Goal: Information Seeking & Learning: Check status

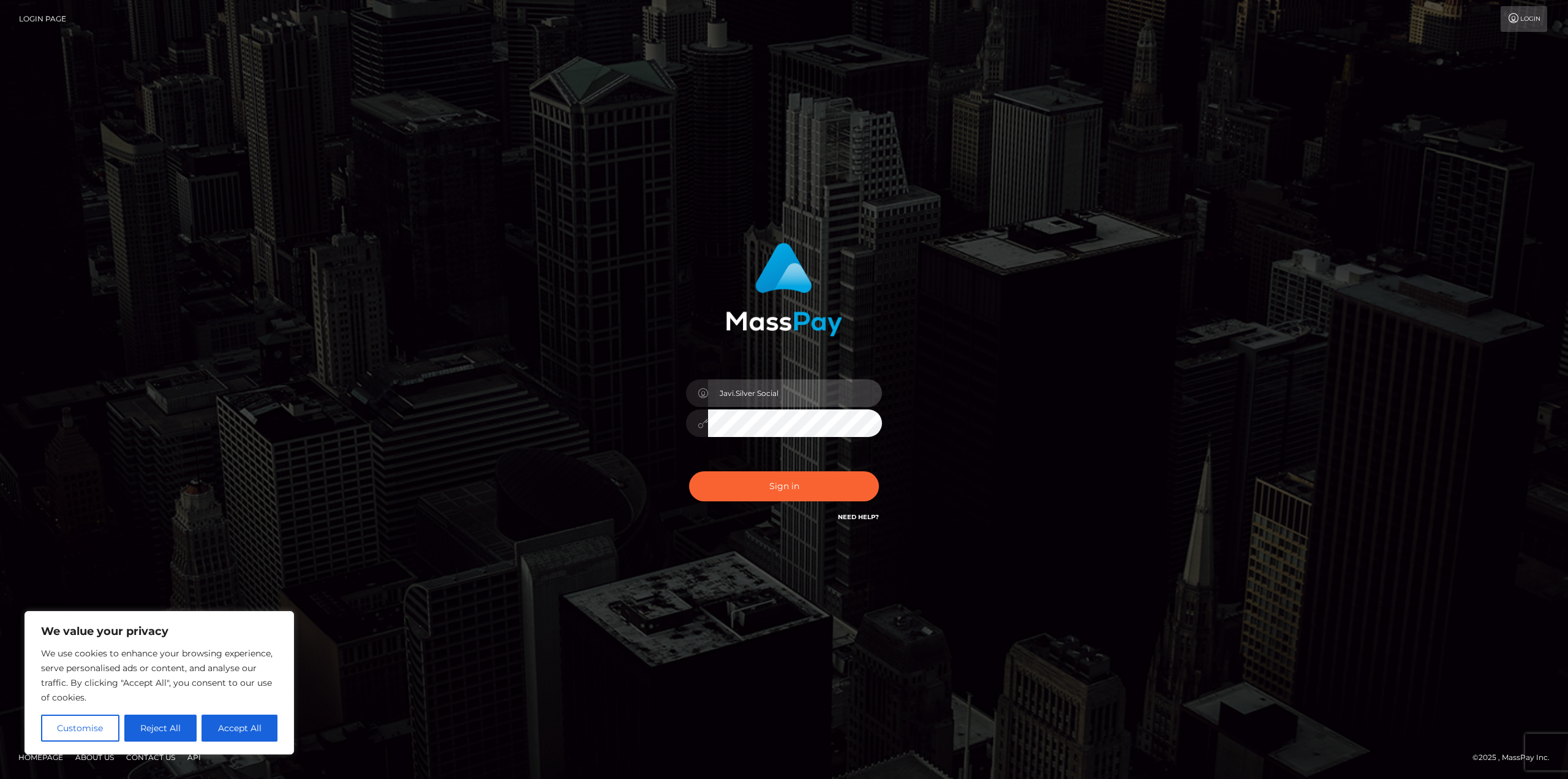
click at [838, 387] on input "Javi.Silver Social" at bounding box center [795, 393] width 174 height 28
type input "Javier.SF"
click at [831, 481] on button "Sign in" at bounding box center [784, 486] width 190 height 30
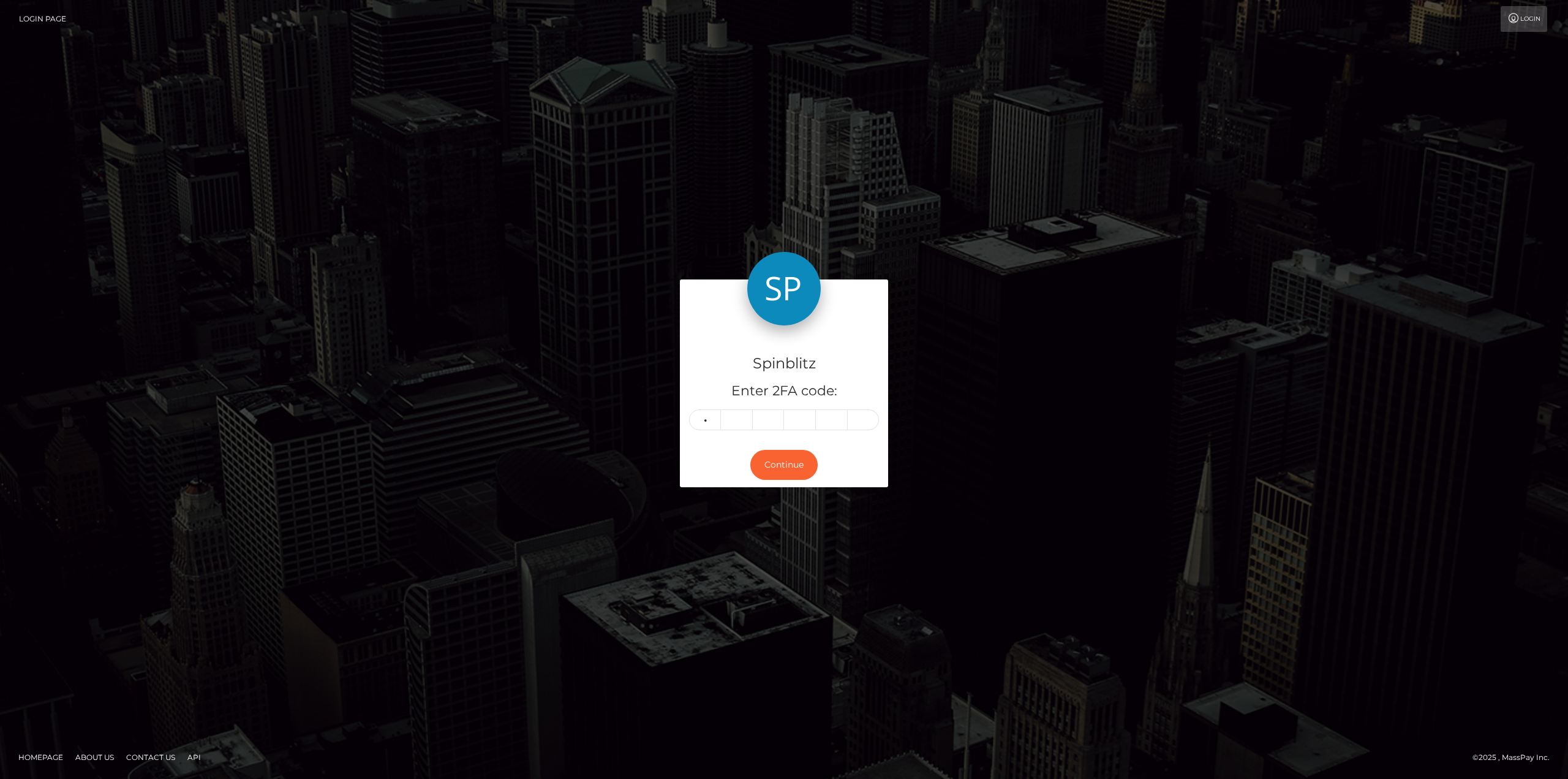
type input "0"
type input "2"
type input "7"
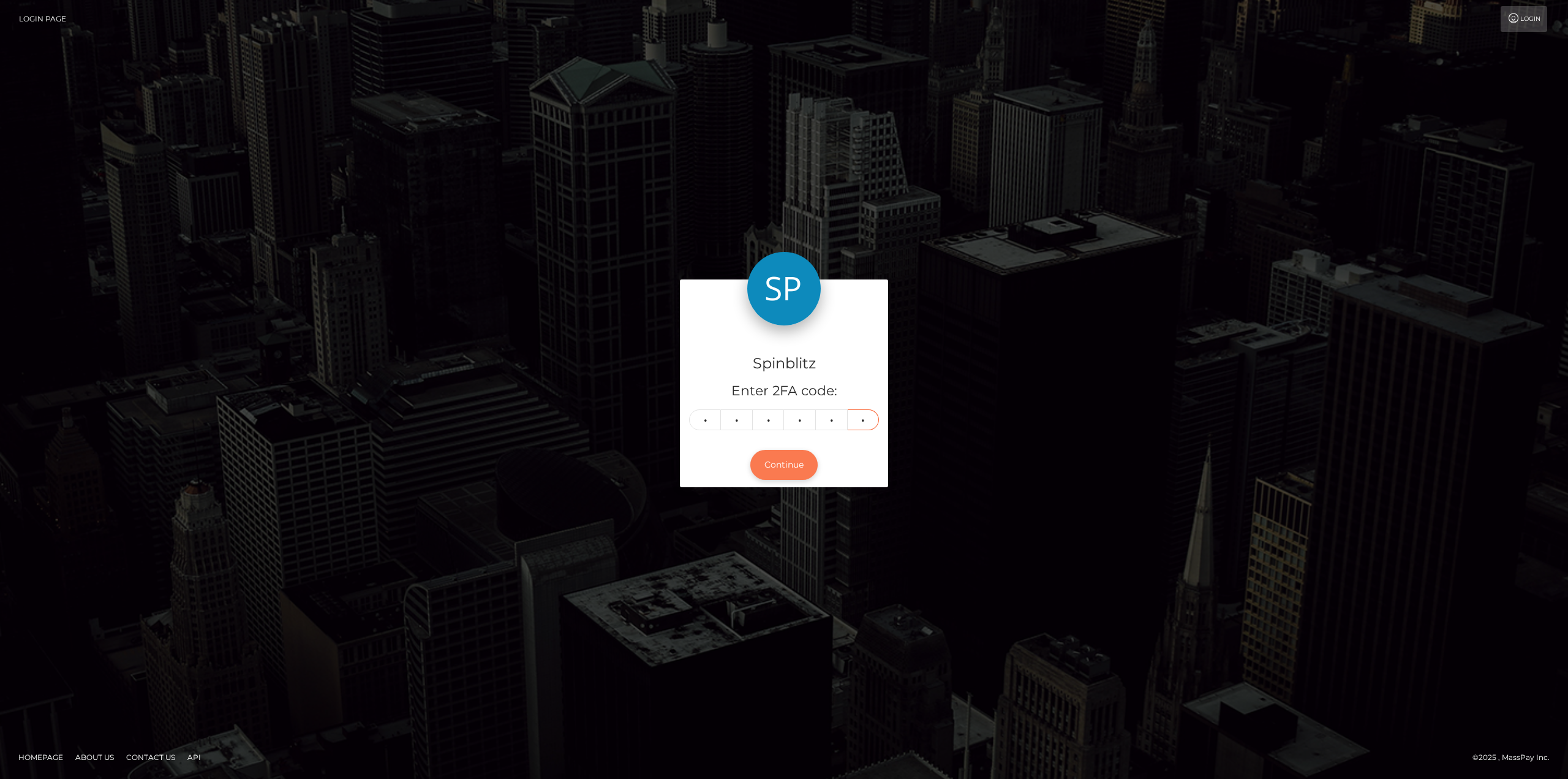
type input "9"
click at [766, 467] on button "Continue" at bounding box center [784, 464] width 67 height 30
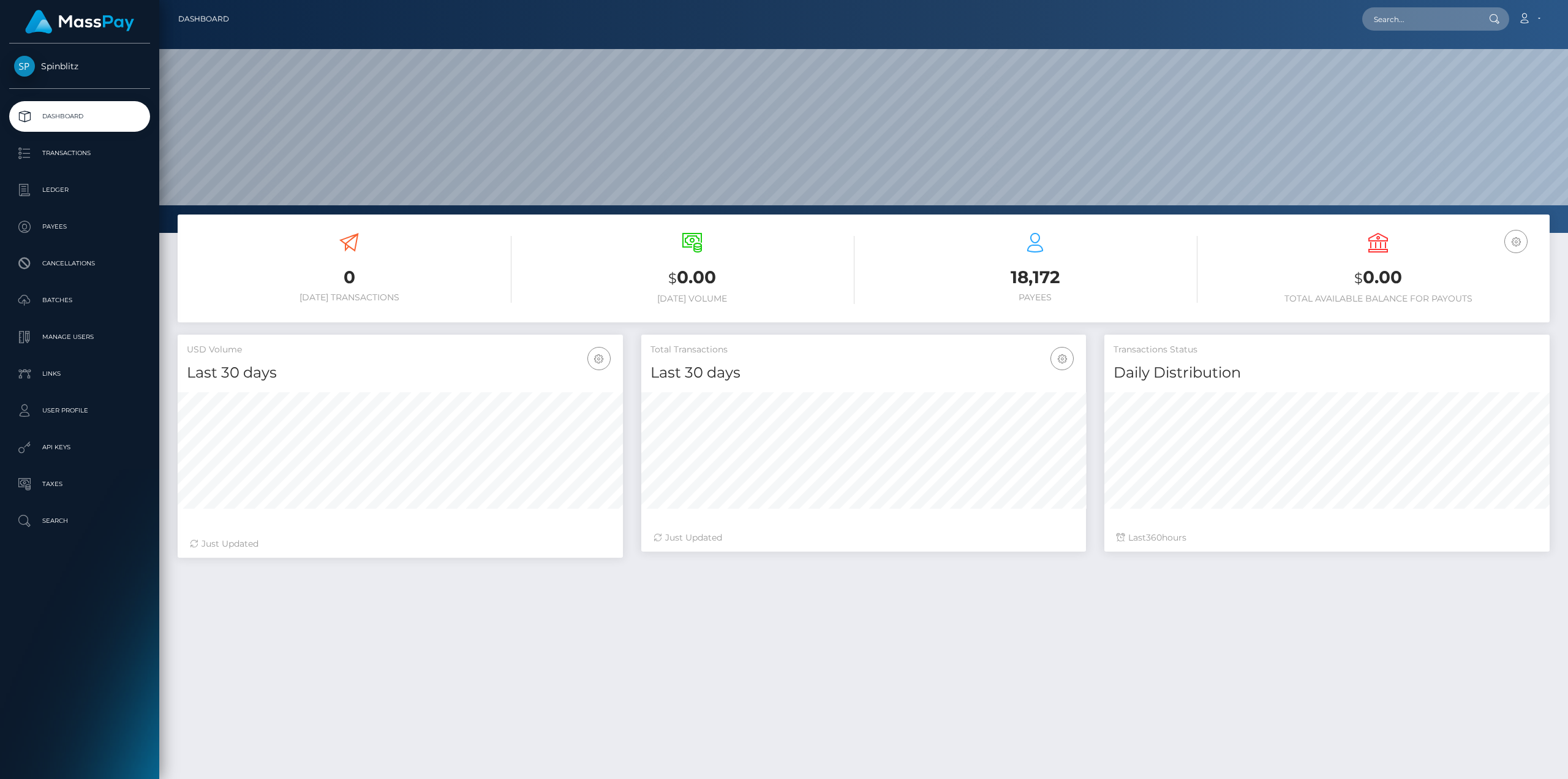
scroll to position [218, 445]
click at [1523, 22] on icon at bounding box center [1524, 18] width 13 height 10
click at [1494, 85] on link "Logout" at bounding box center [1500, 78] width 98 height 22
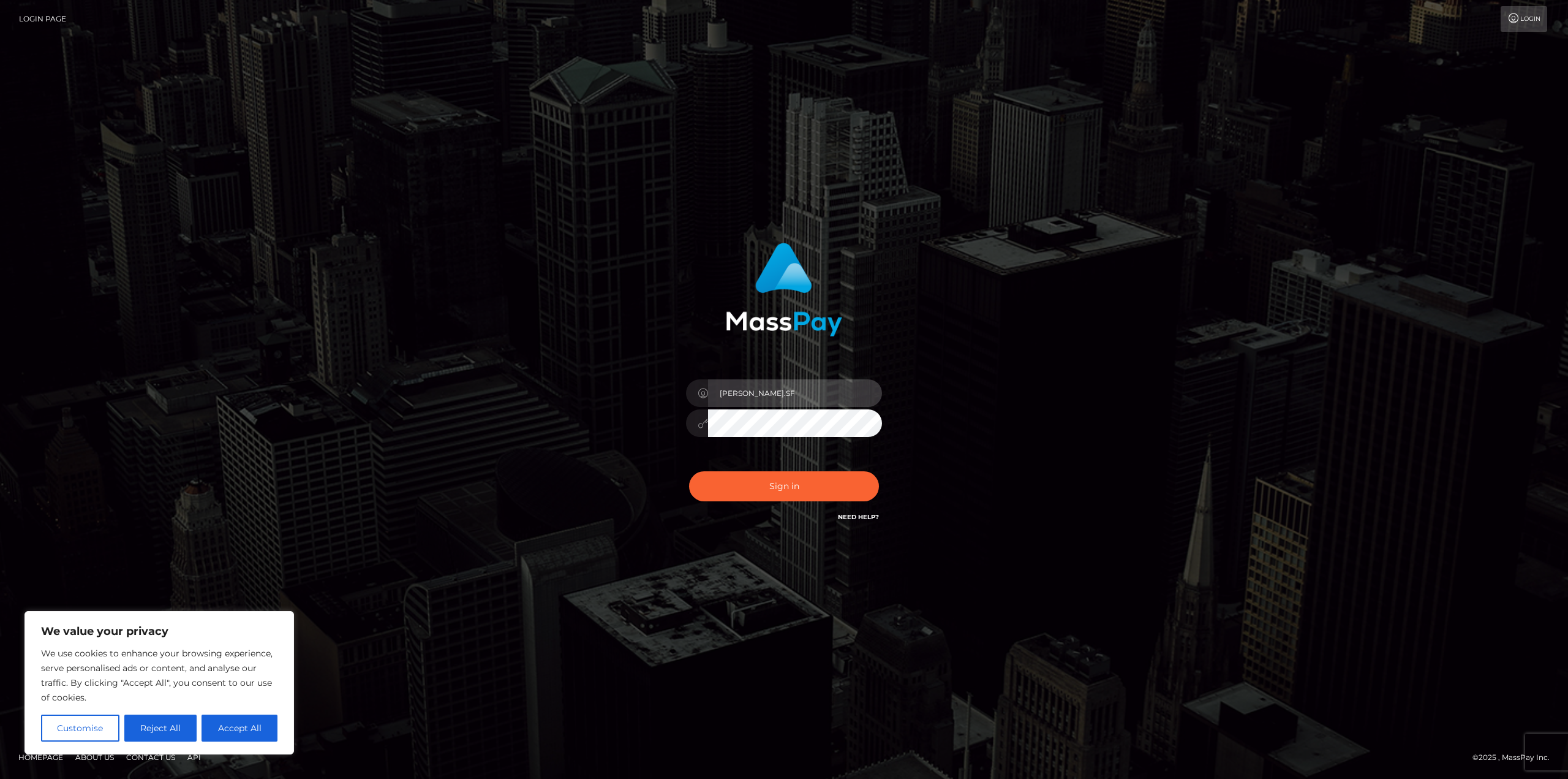
click at [759, 394] on input "Javier.SF" at bounding box center [795, 393] width 174 height 28
type input "Javier.B2"
click at [799, 492] on button "Sign in" at bounding box center [784, 486] width 190 height 30
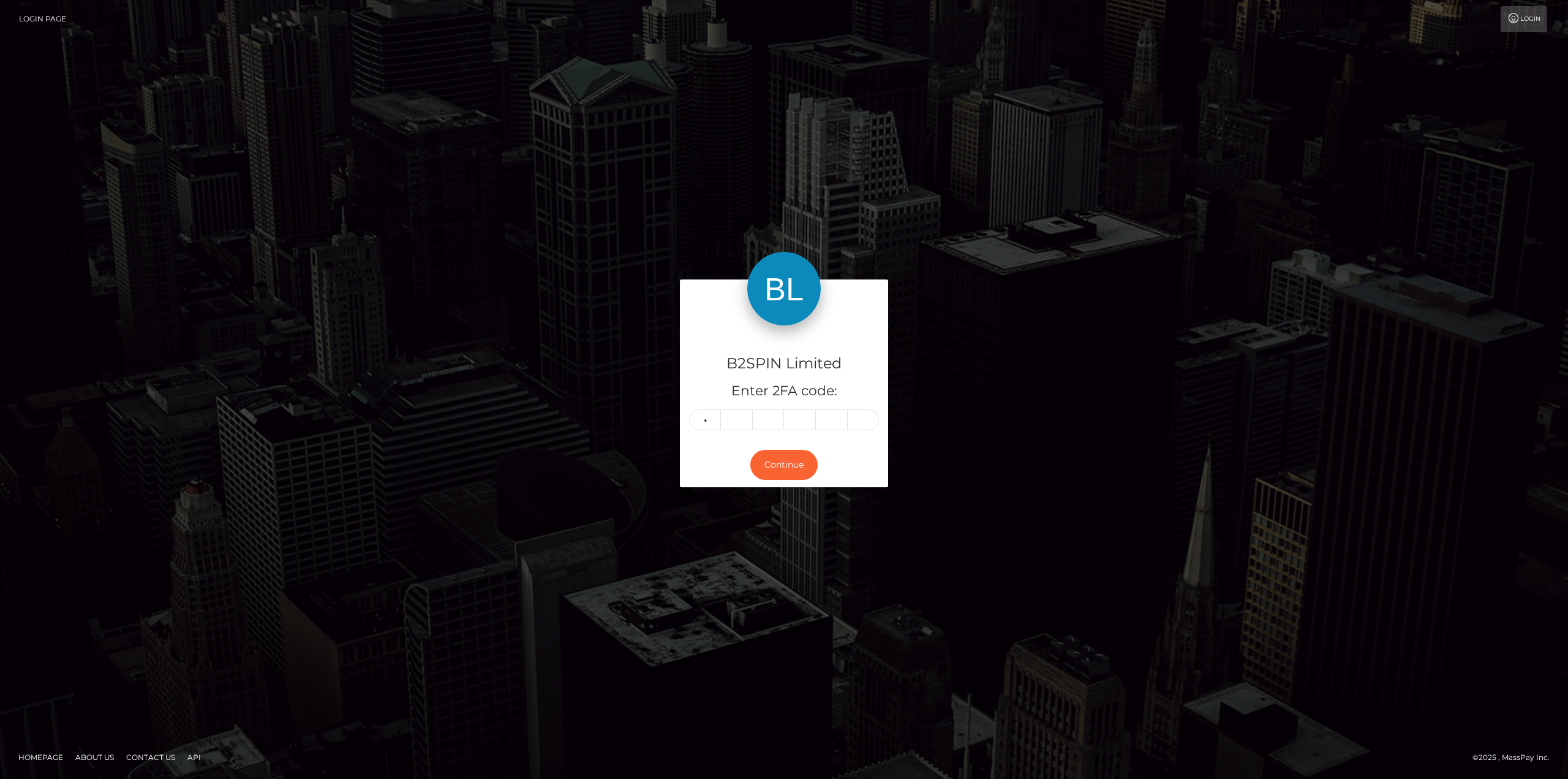
type input "6"
type input "0"
type input "6"
type input "4"
type input "0"
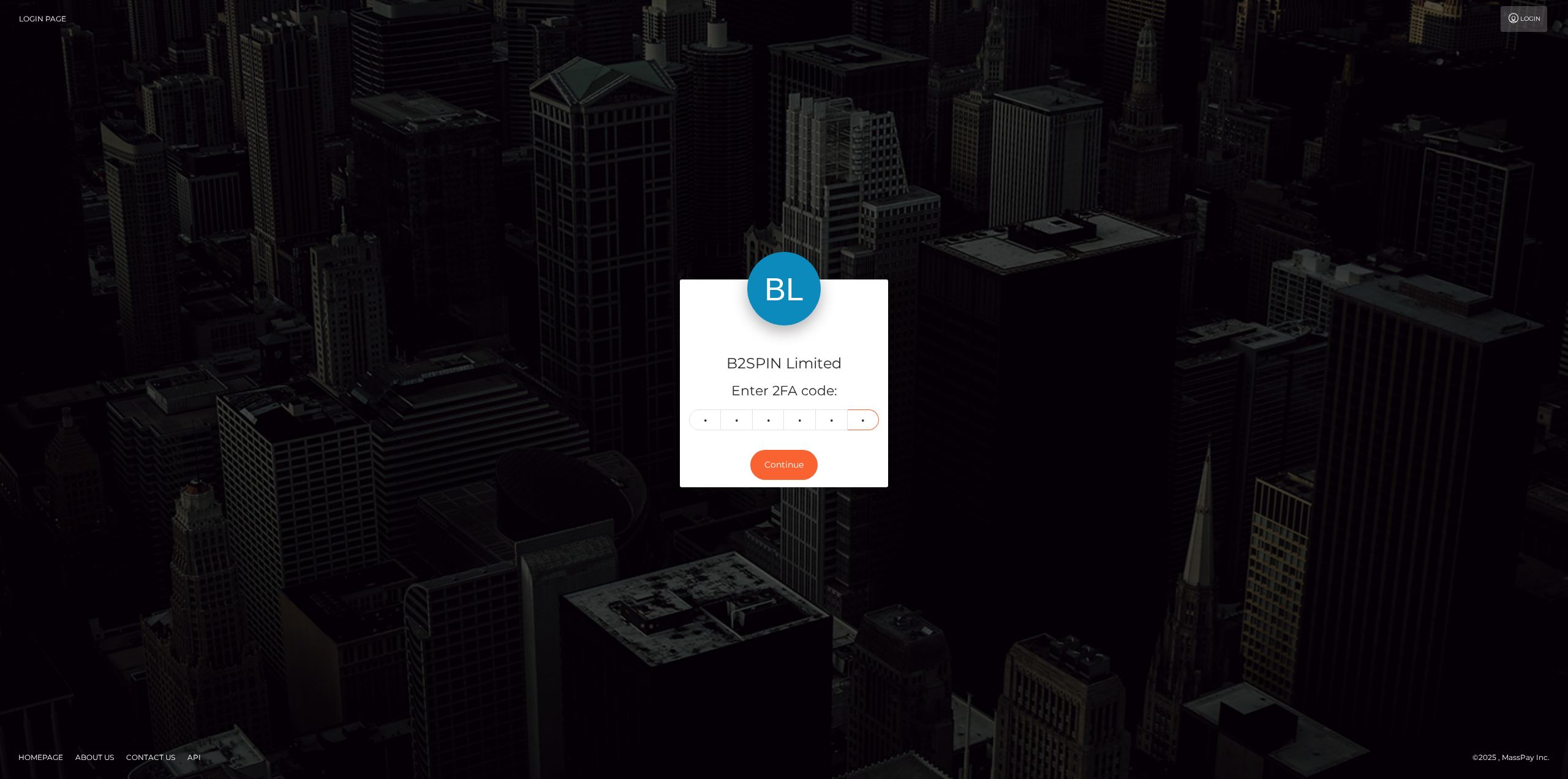
type input "2"
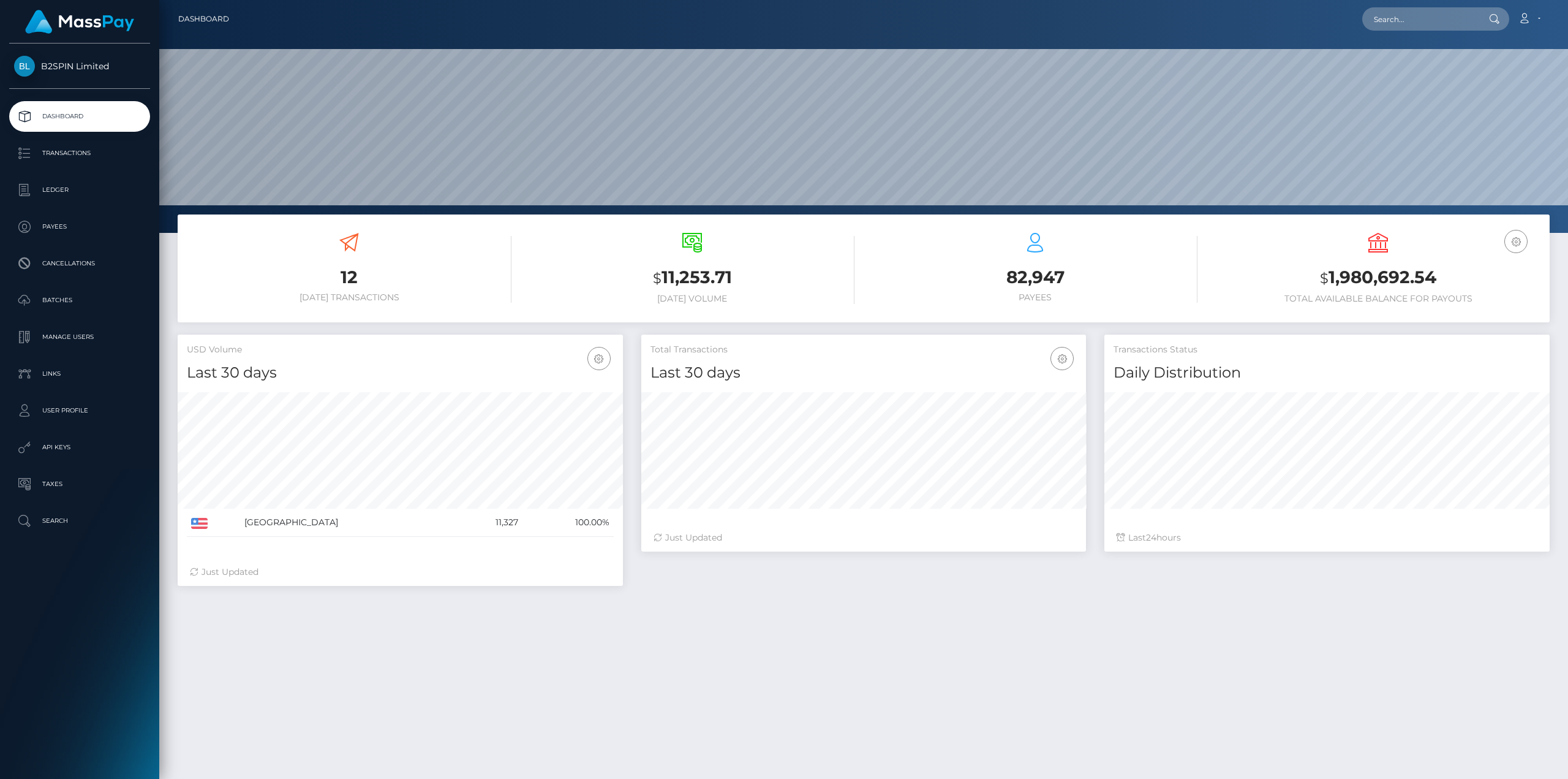
scroll to position [218, 445]
click at [66, 150] on p "Transactions" at bounding box center [79, 153] width 131 height 19
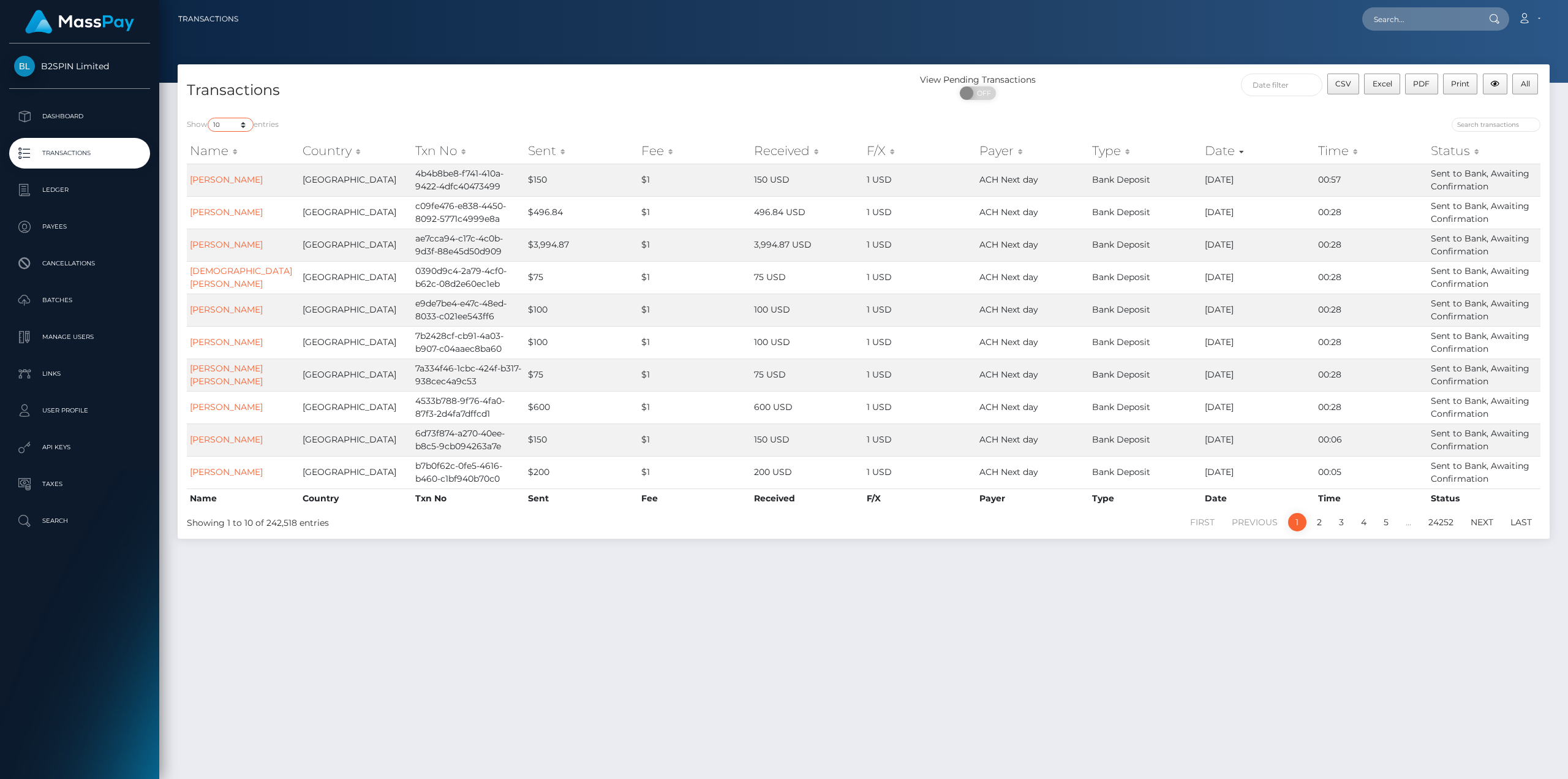
click at [244, 122] on select "10 25 50 100 250 500 1,000 3,500" at bounding box center [230, 125] width 46 height 14
select select "250"
click at [209, 118] on select "10 25 50 100 250 500 1,000 3,500" at bounding box center [230, 125] width 46 height 14
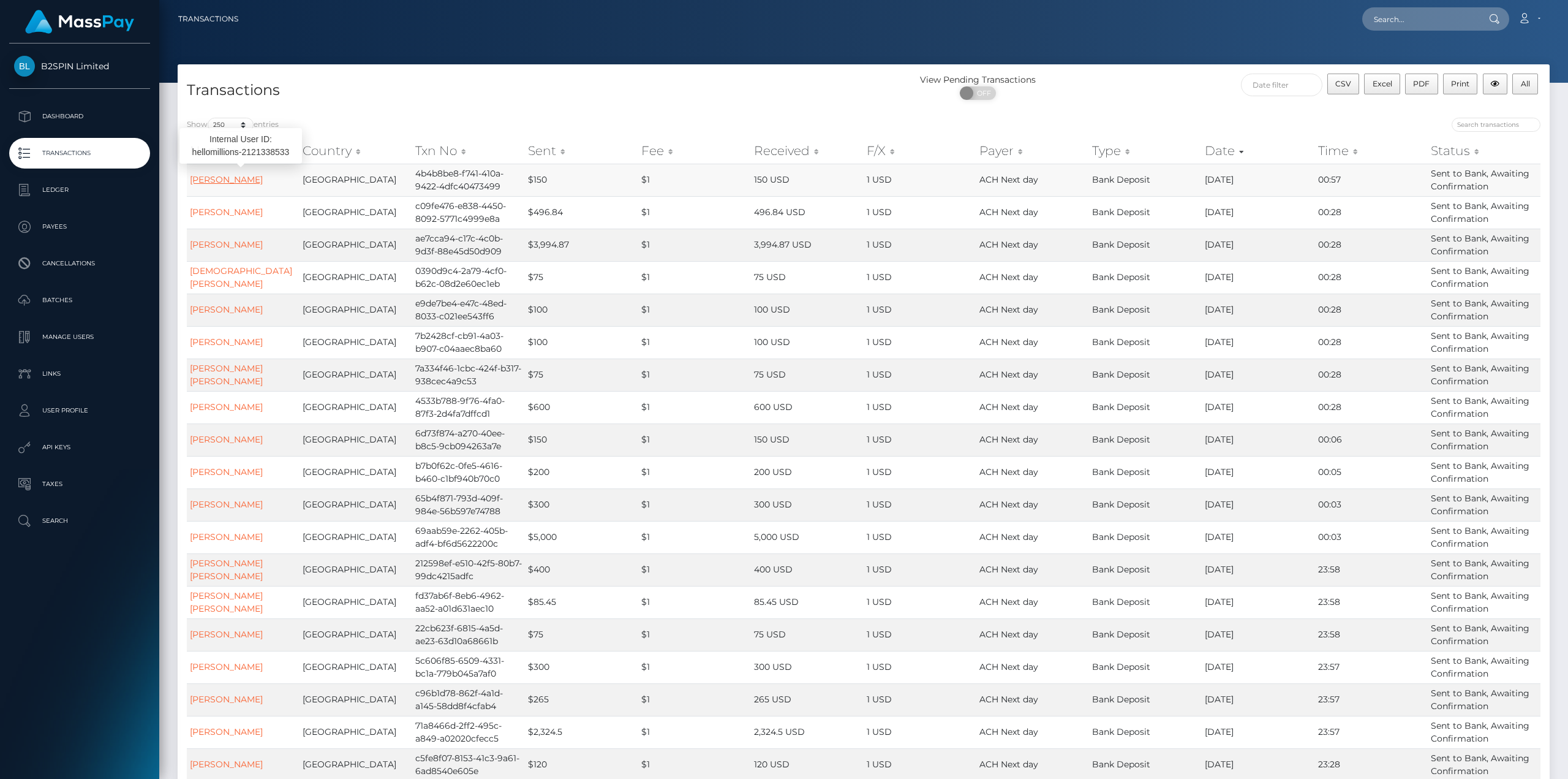
click at [240, 175] on link "[PERSON_NAME]" at bounding box center [226, 180] width 73 height 11
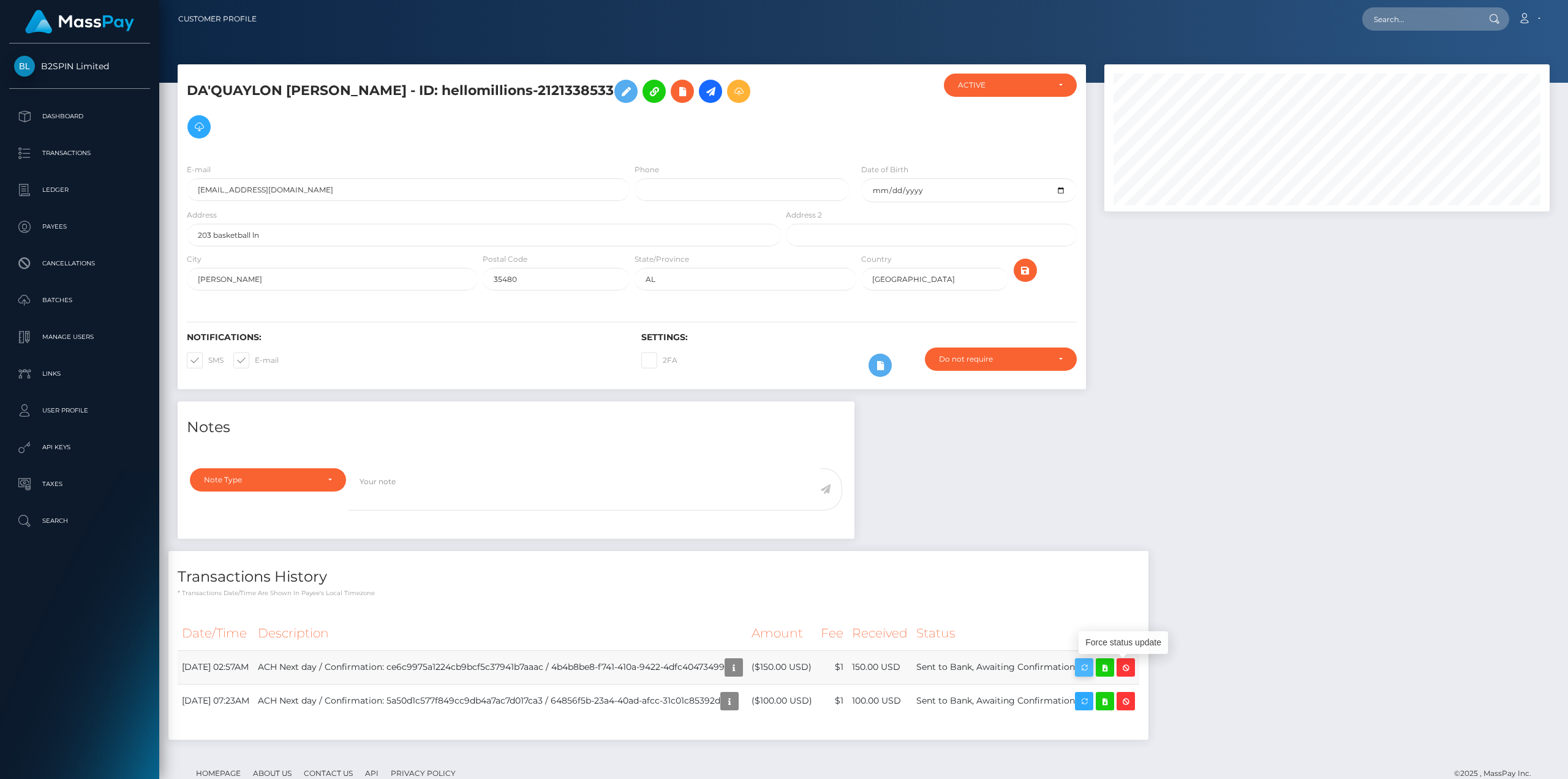
scroll to position [147, 445]
click at [1112, 665] on icon at bounding box center [1105, 668] width 15 height 16
click at [52, 153] on p "Transactions" at bounding box center [79, 153] width 131 height 19
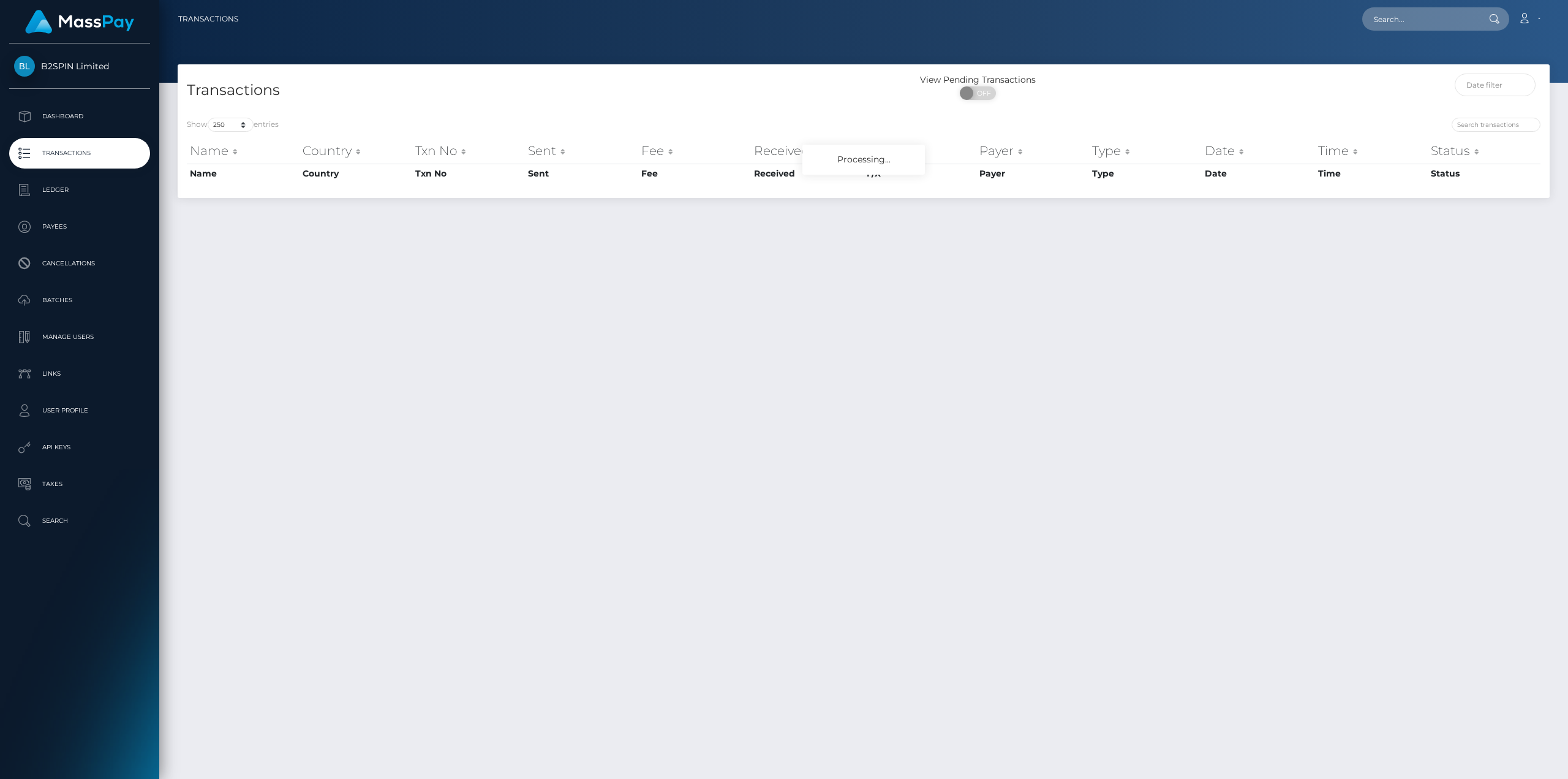
select select "250"
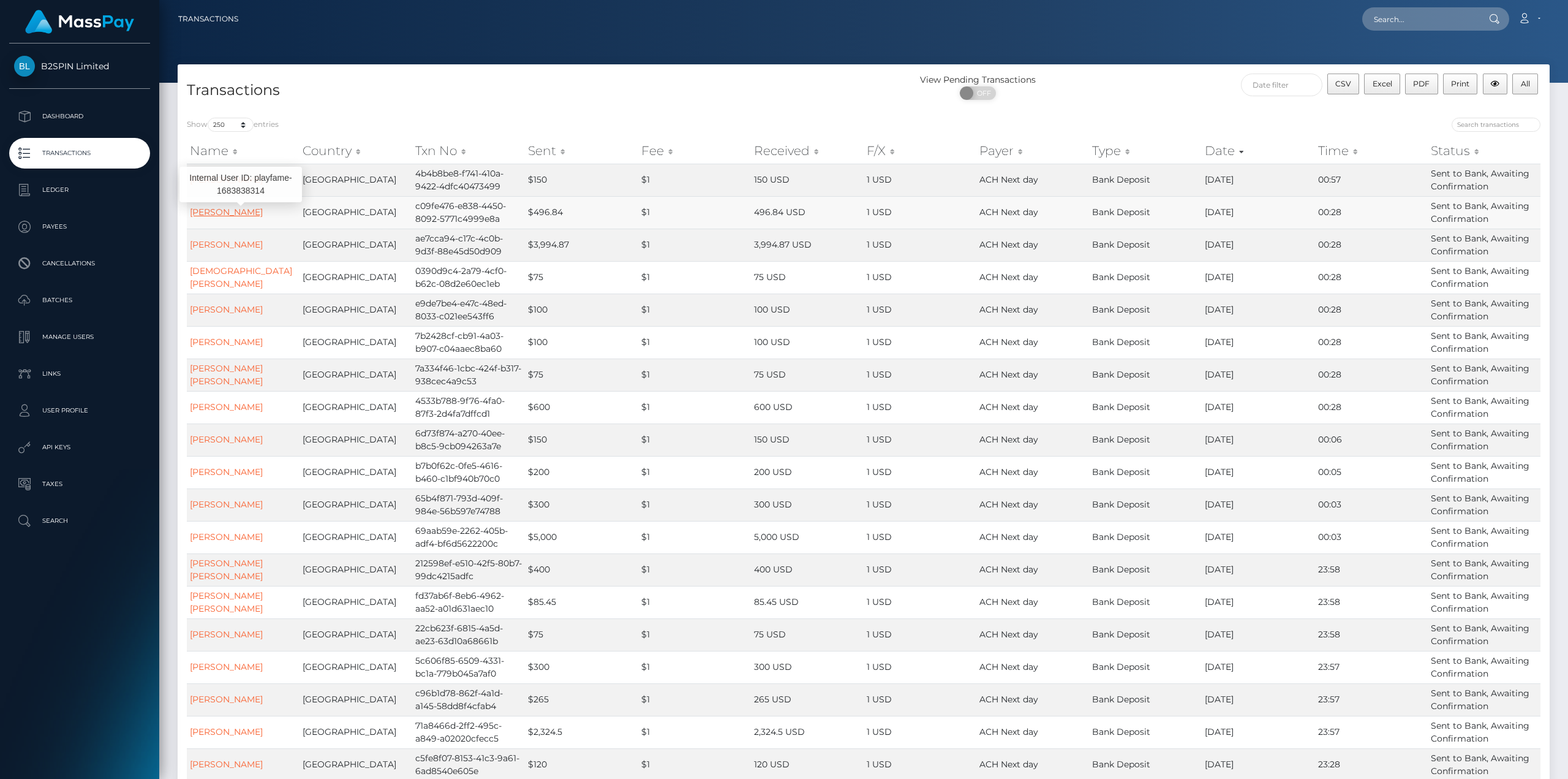
click at [257, 212] on link "WILLIAM COLBY PARKS" at bounding box center [226, 212] width 73 height 11
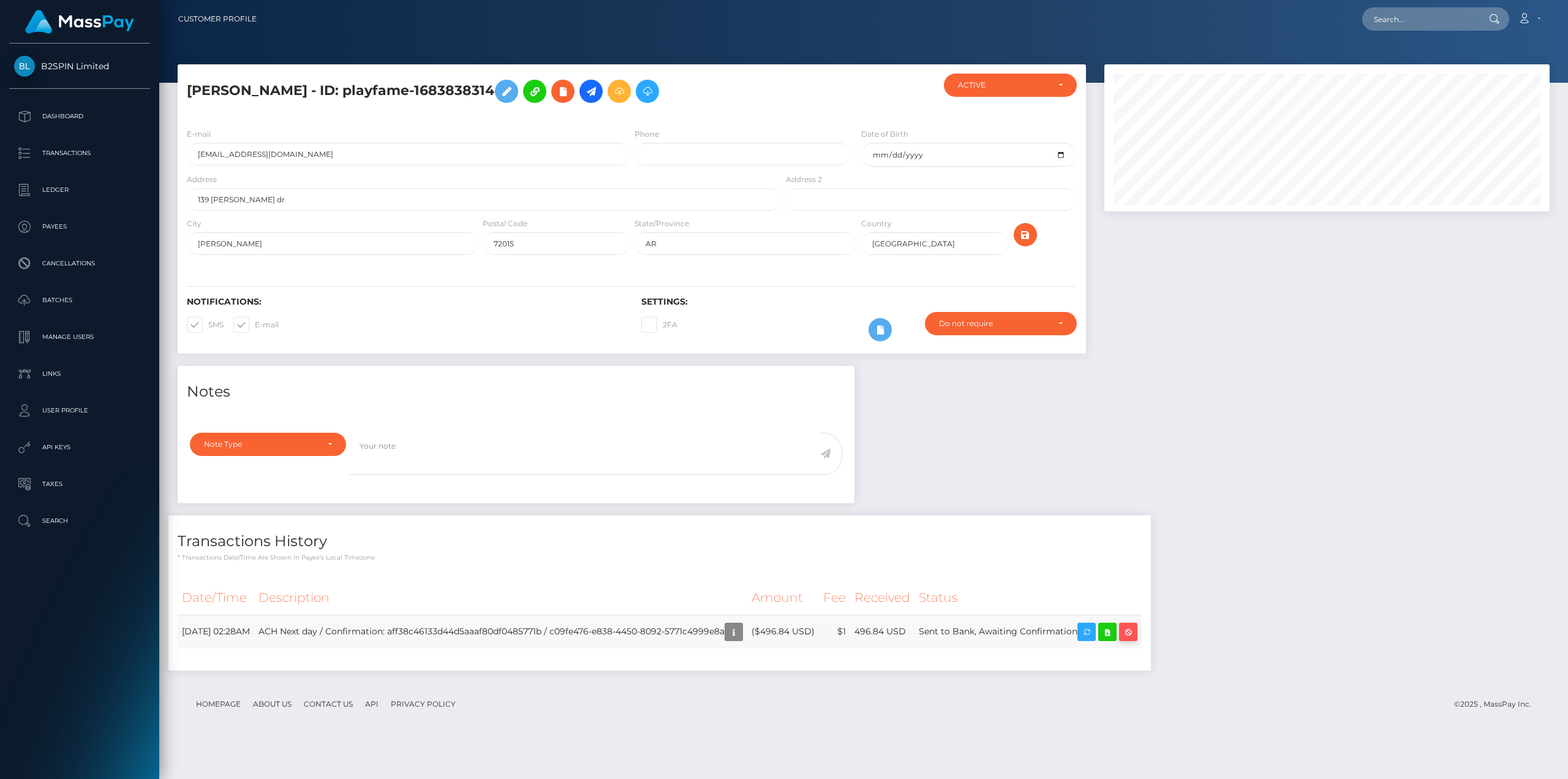
scroll to position [147, 445]
click at [1115, 633] on icon at bounding box center [1107, 633] width 15 height 16
click at [57, 150] on p "Transactions" at bounding box center [79, 153] width 131 height 19
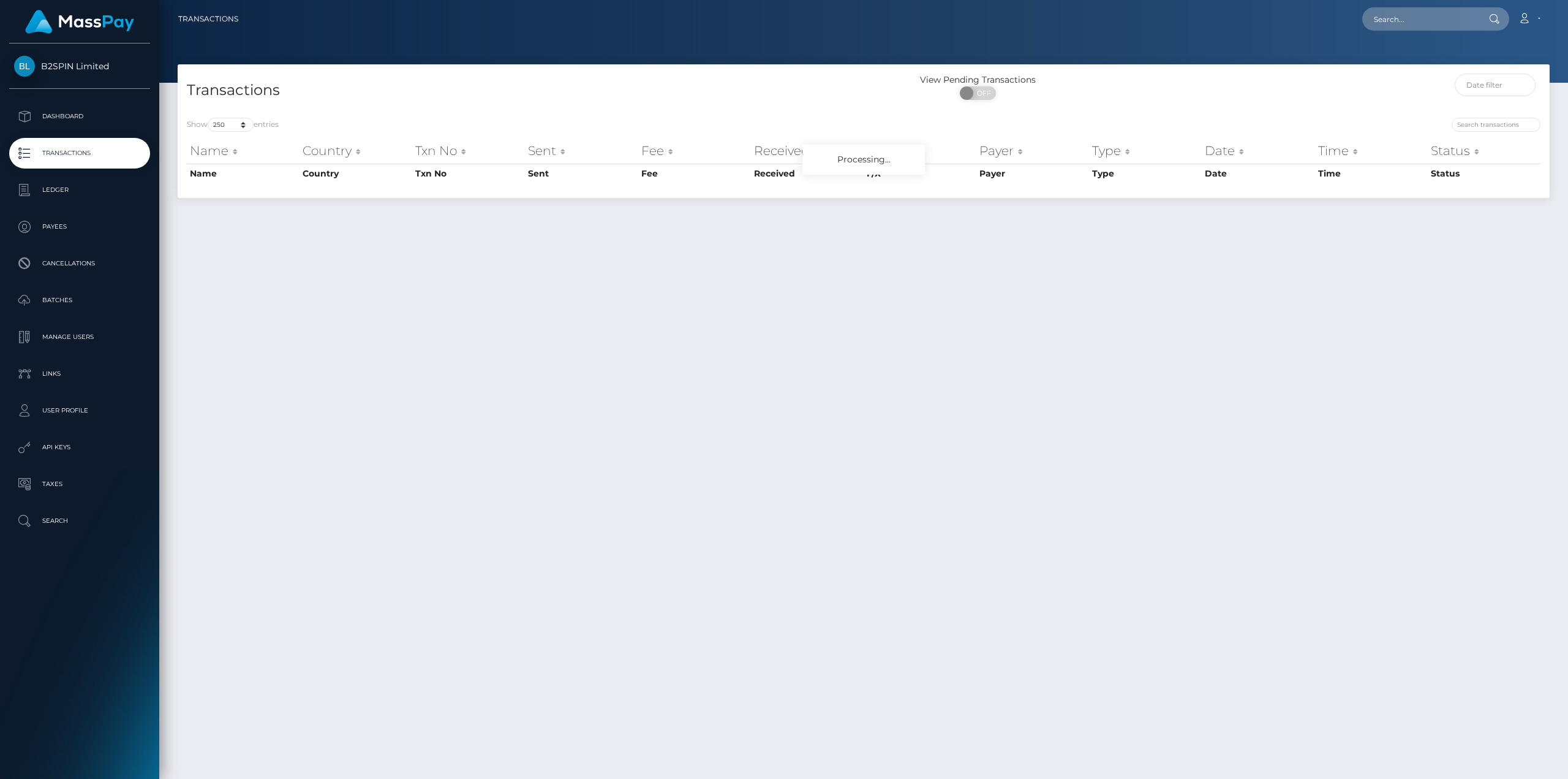
select select "250"
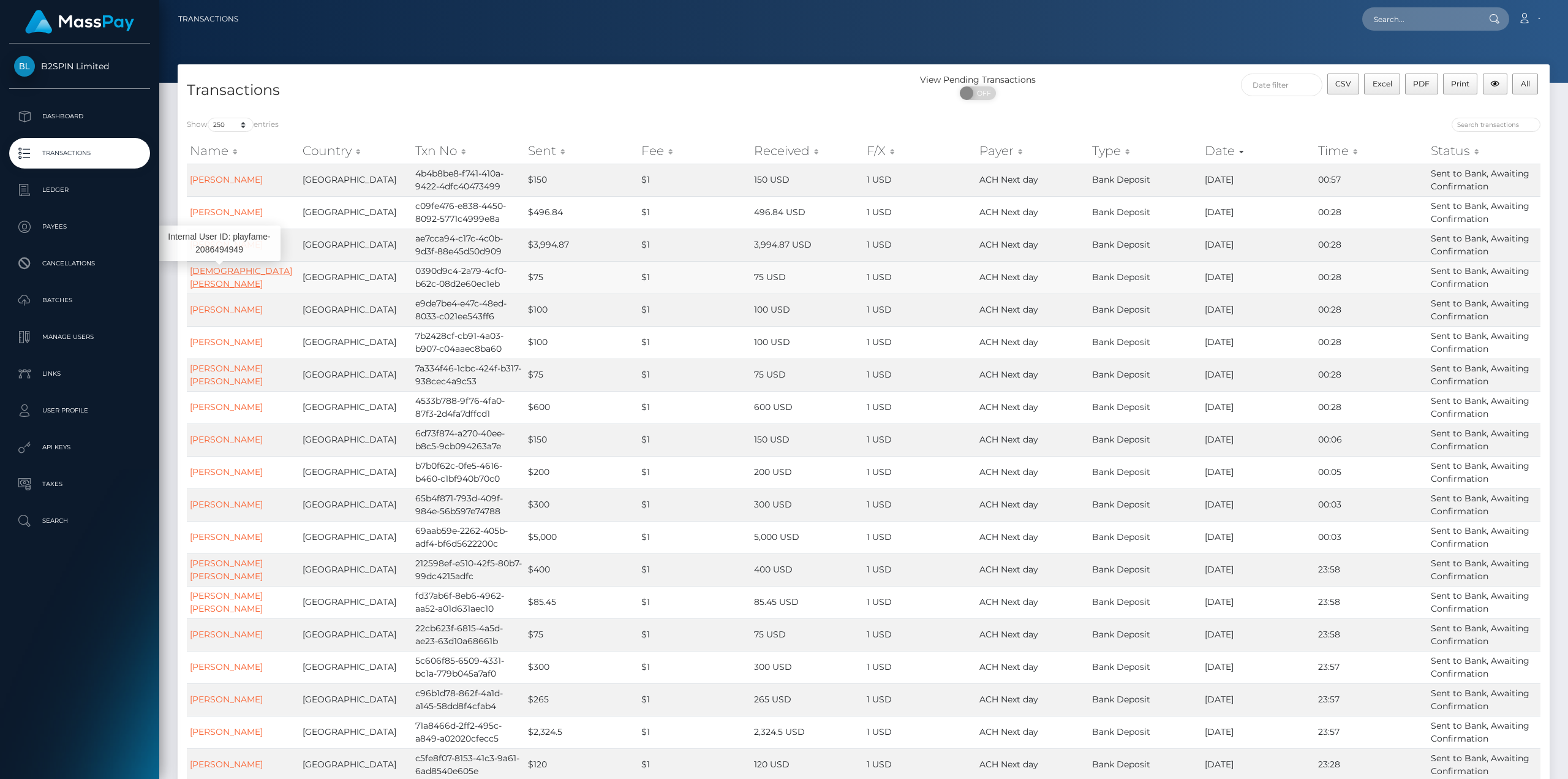
click at [230, 274] on link "[DEMOGRAPHIC_DATA][PERSON_NAME]" at bounding box center [241, 277] width 102 height 24
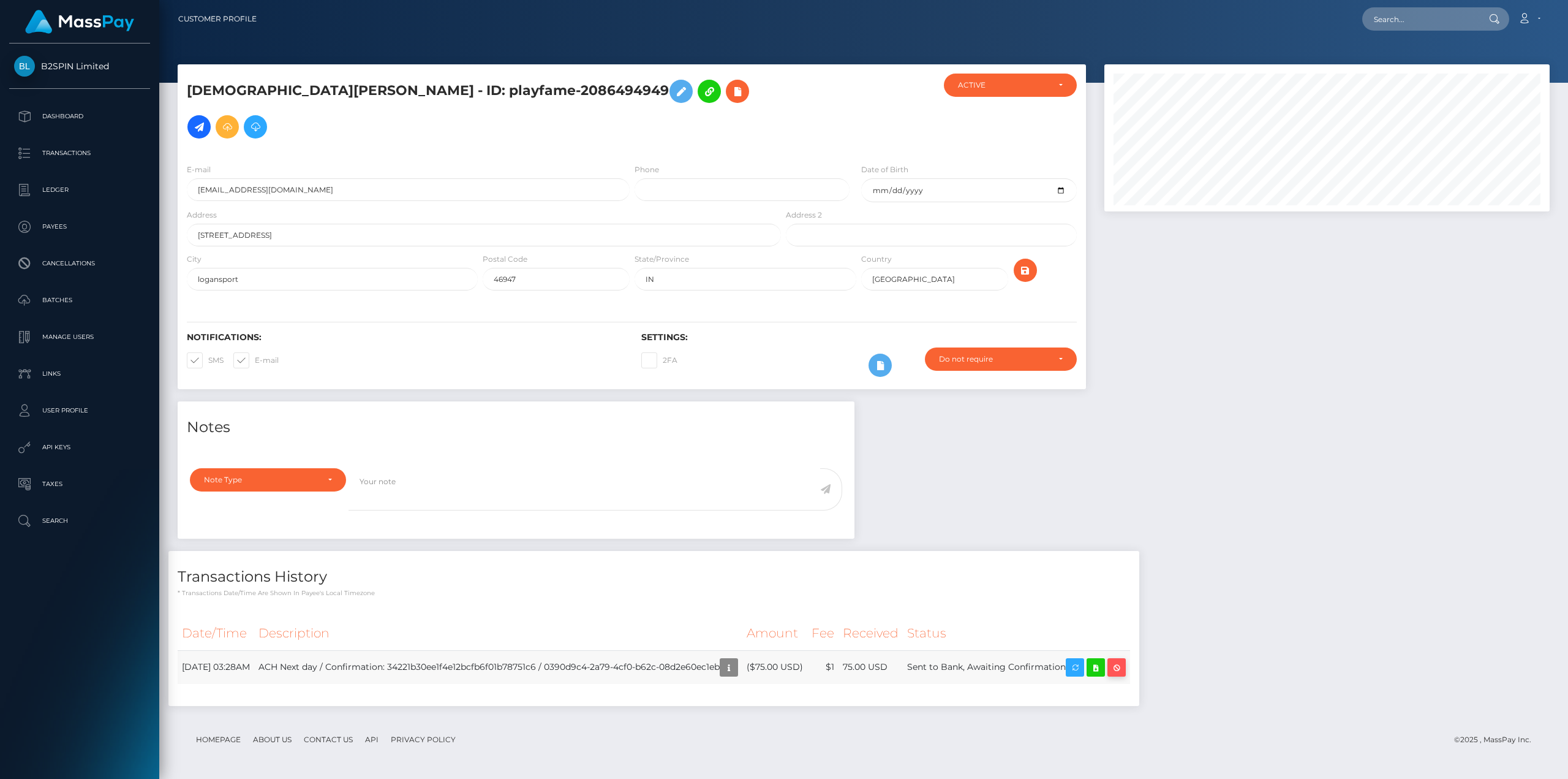
scroll to position [147, 445]
click at [1103, 660] on icon at bounding box center [1095, 668] width 15 height 16
click at [66, 152] on p "Transactions" at bounding box center [79, 153] width 131 height 19
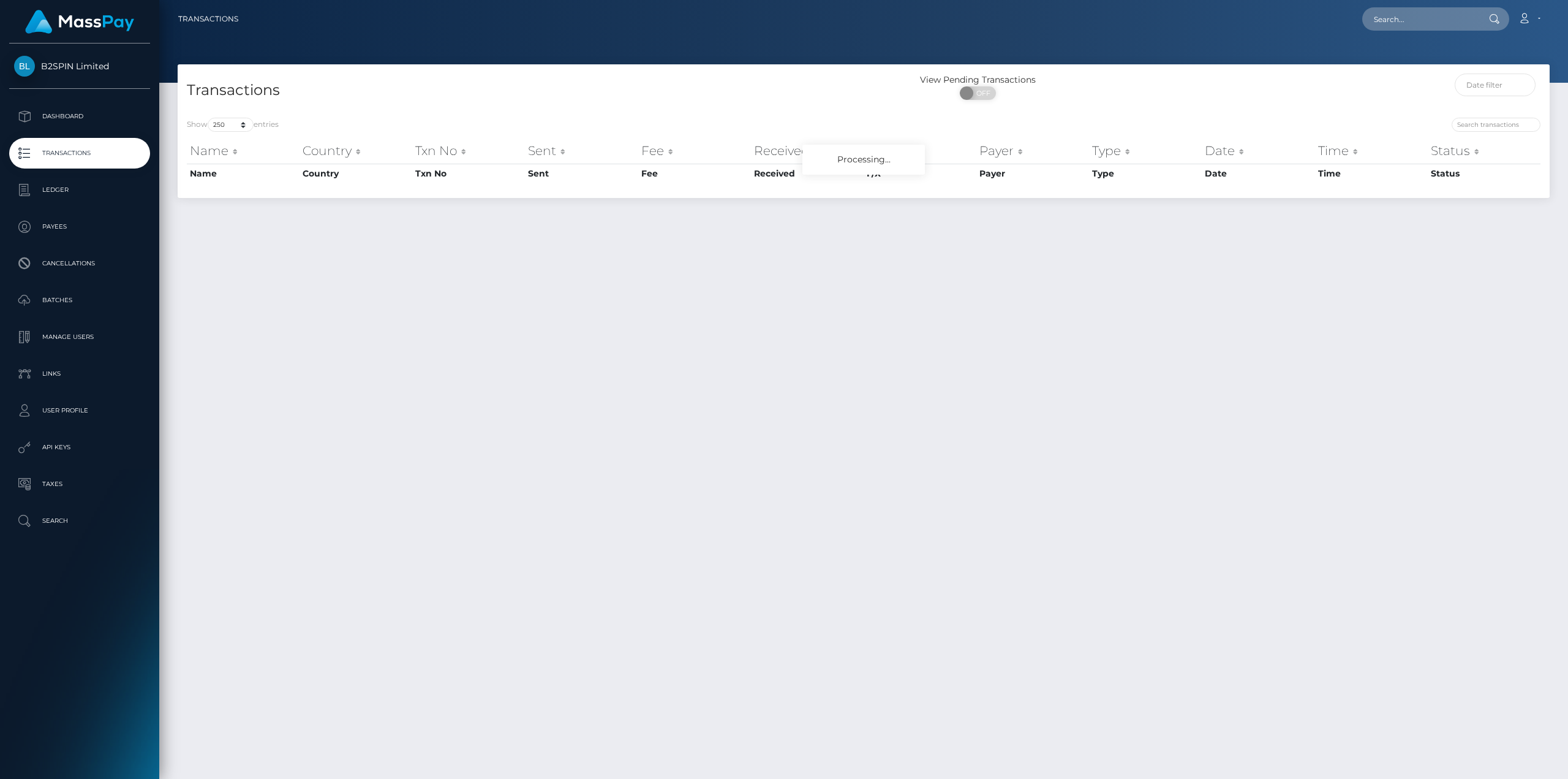
select select "250"
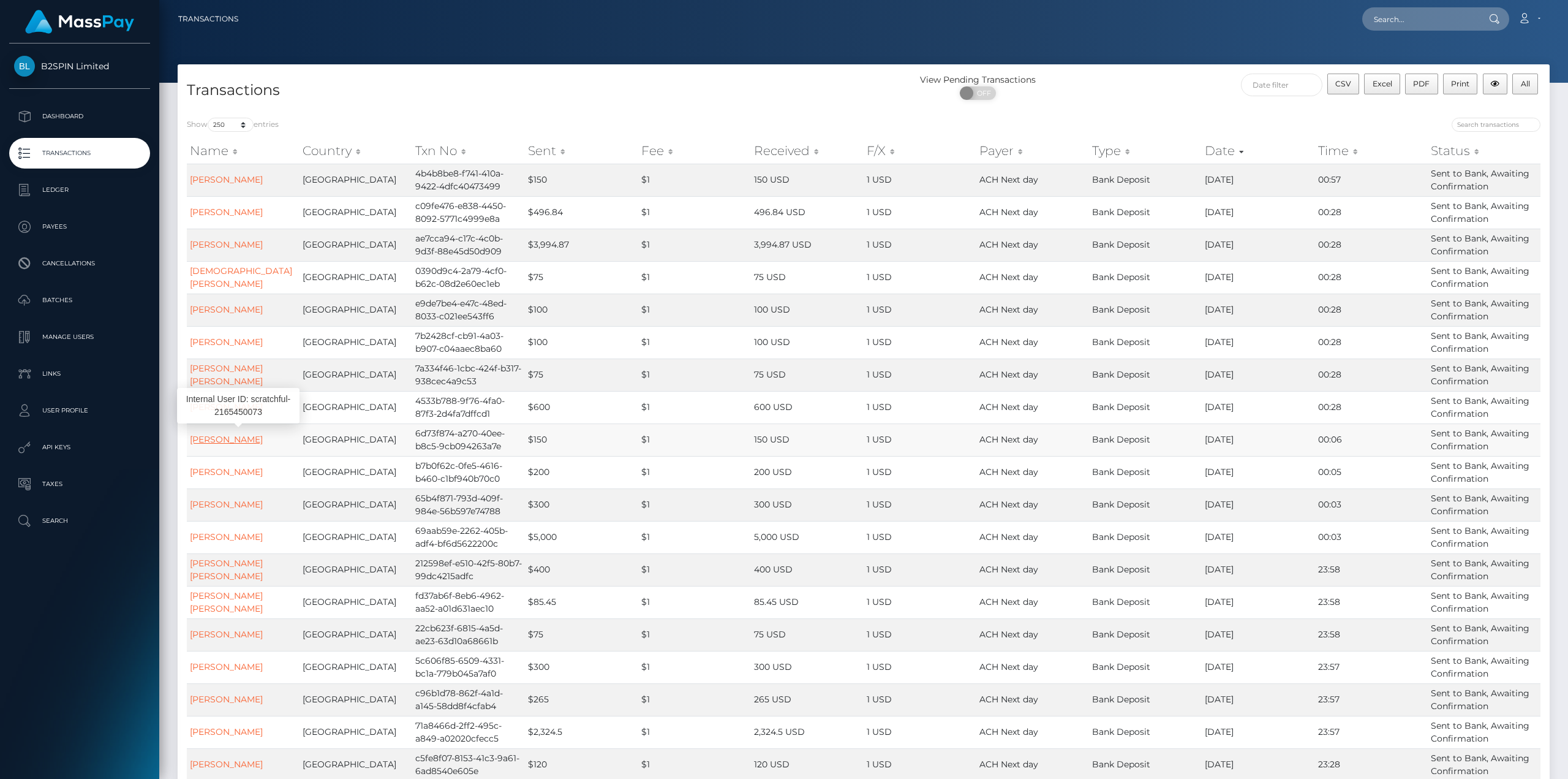
click at [229, 435] on link "ANTONIA ALEJANDRO SOUZA" at bounding box center [226, 439] width 73 height 11
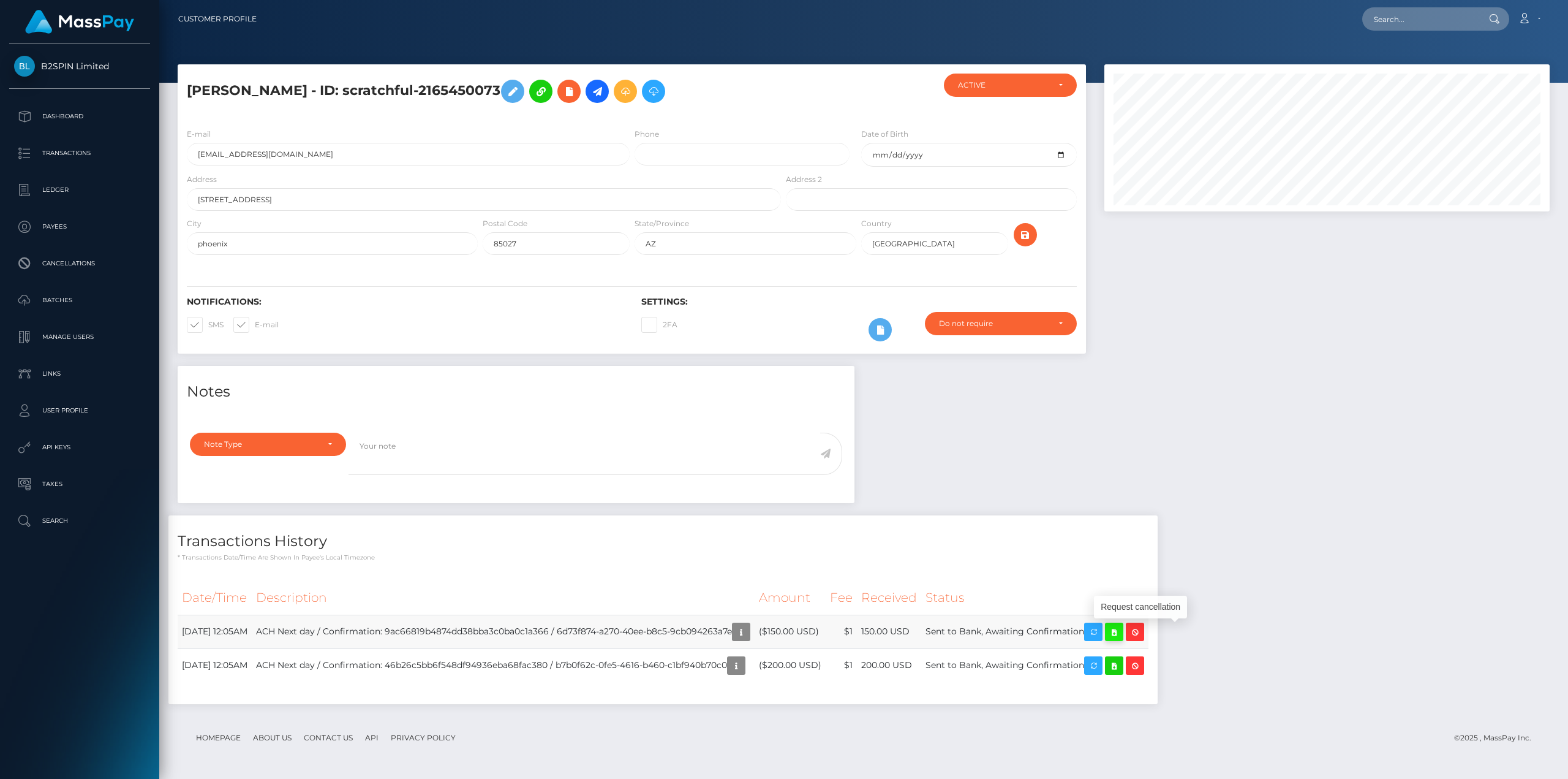
scroll to position [147, 445]
click at [1122, 634] on icon at bounding box center [1114, 633] width 15 height 16
click at [55, 146] on p "Transactions" at bounding box center [79, 153] width 131 height 19
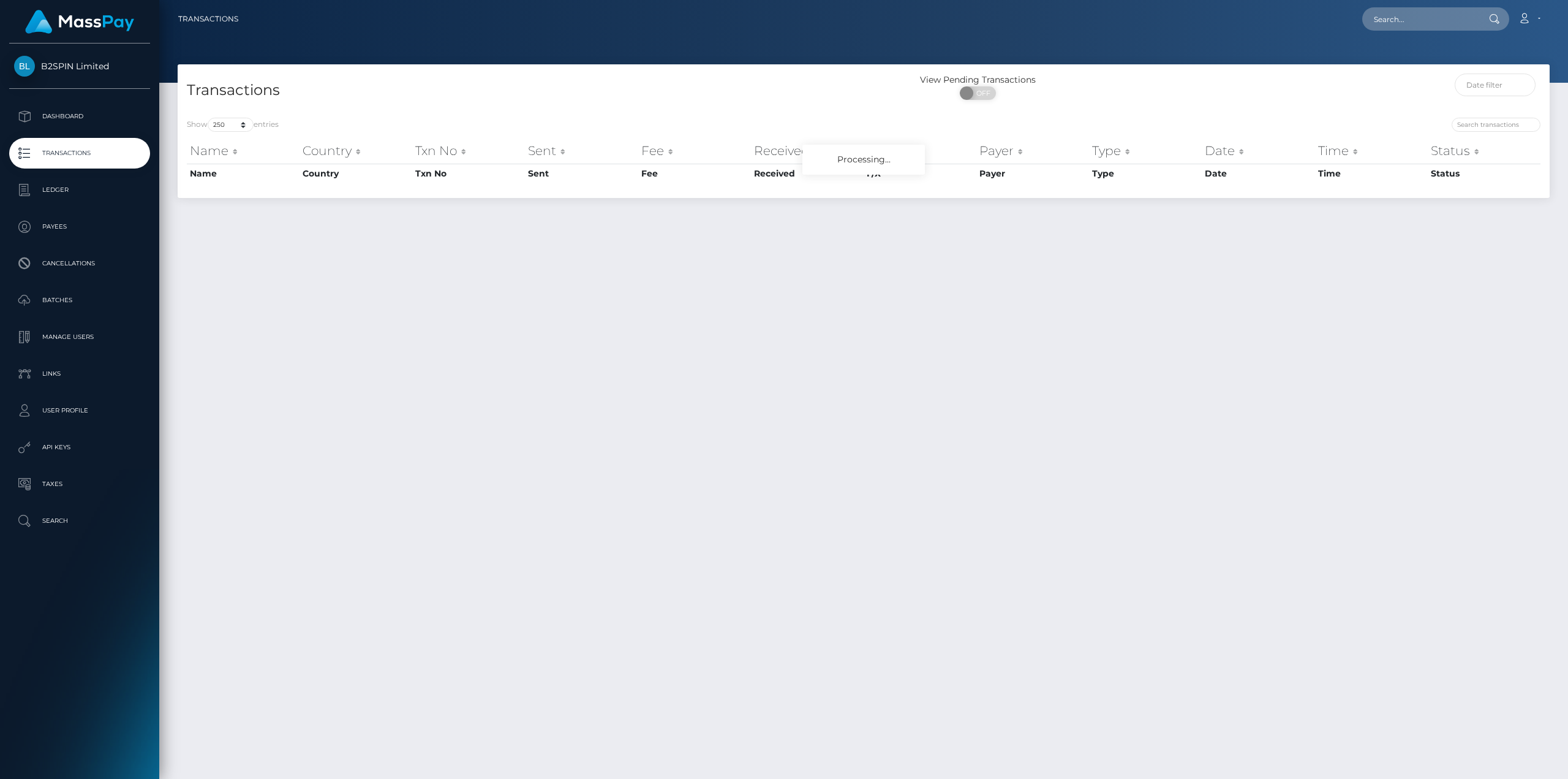
select select "250"
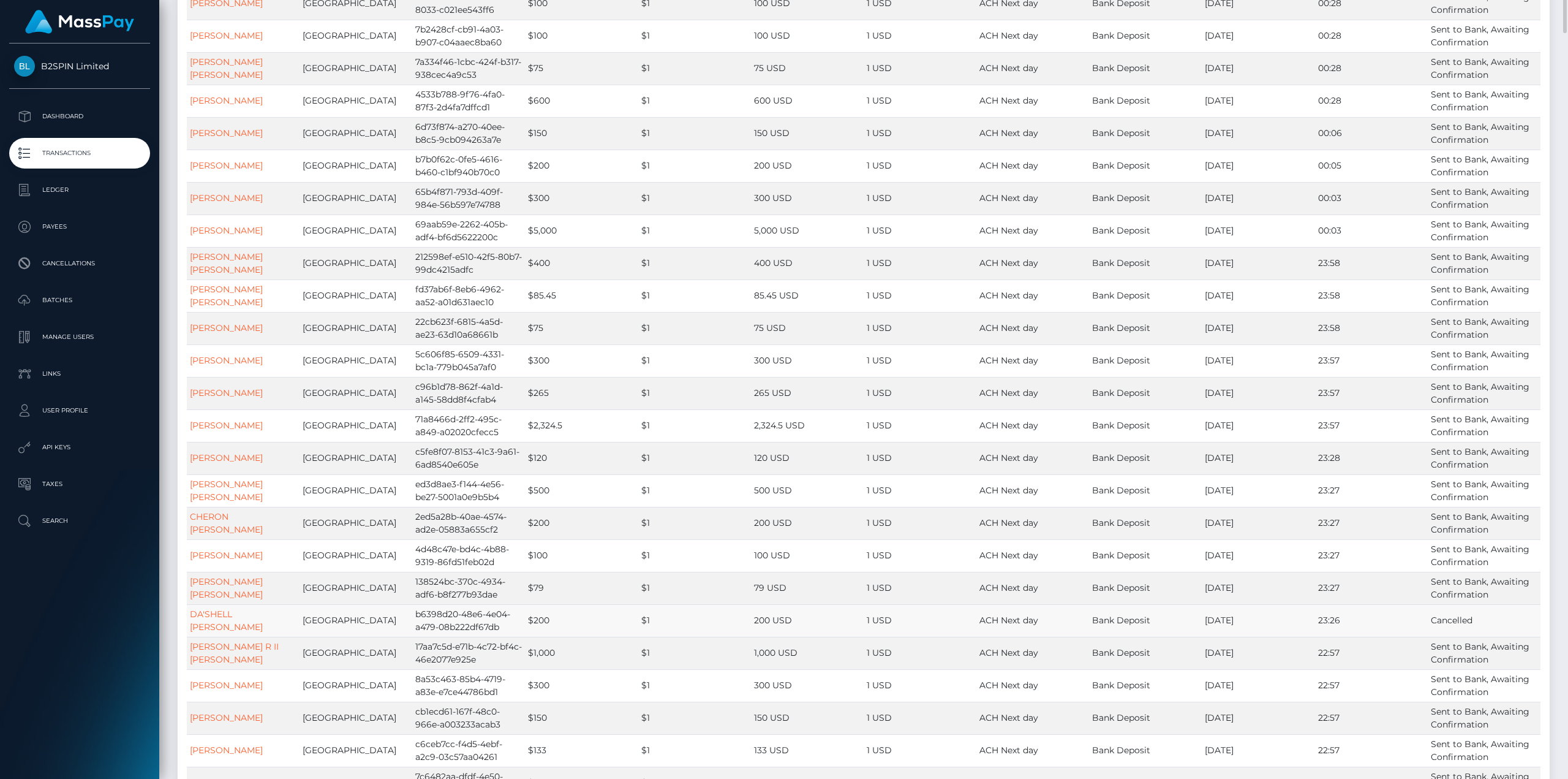
scroll to position [367, 0]
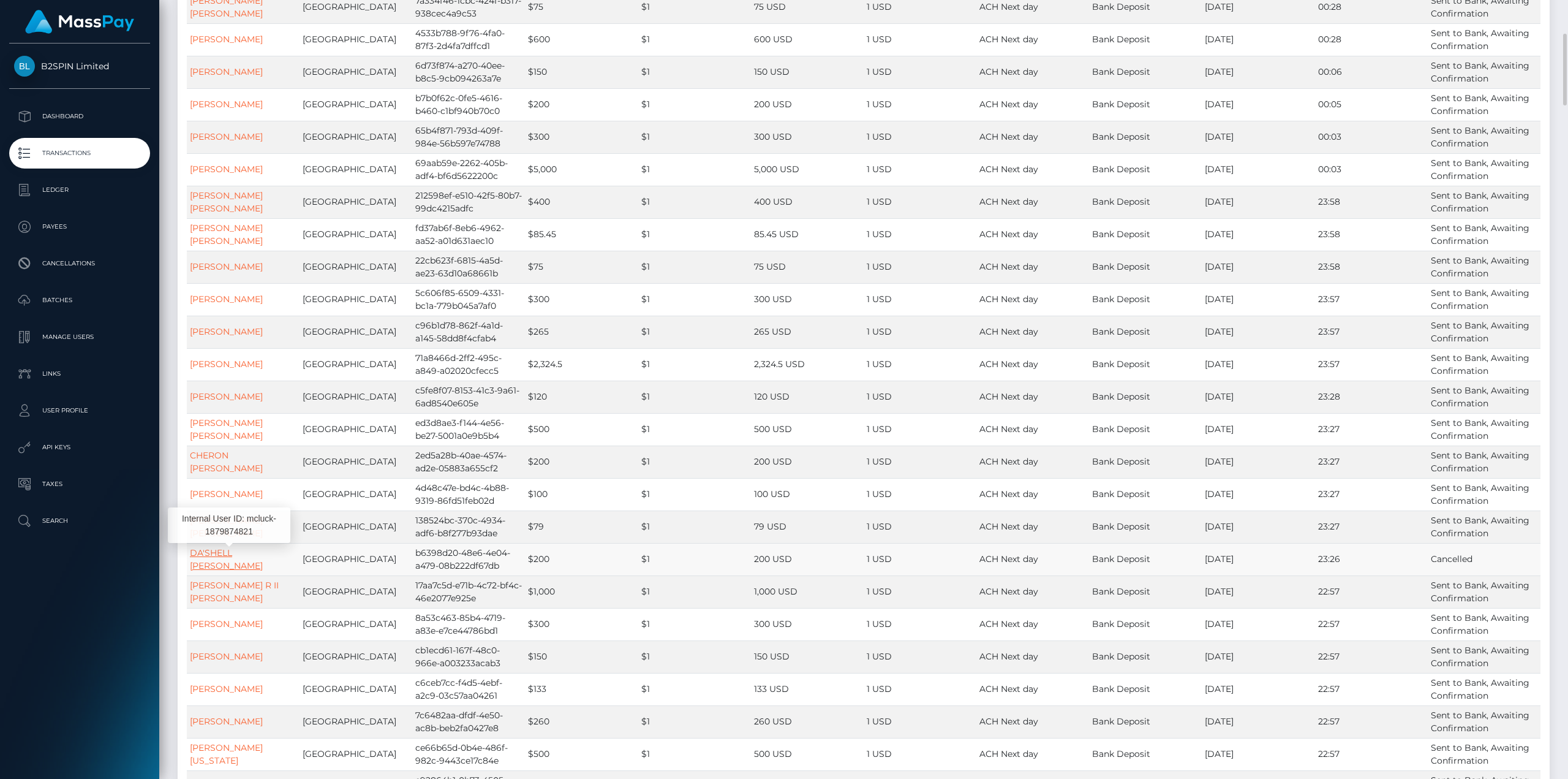
click at [236, 558] on link "DA'SHELL LASHAY TOLSON" at bounding box center [226, 559] width 73 height 24
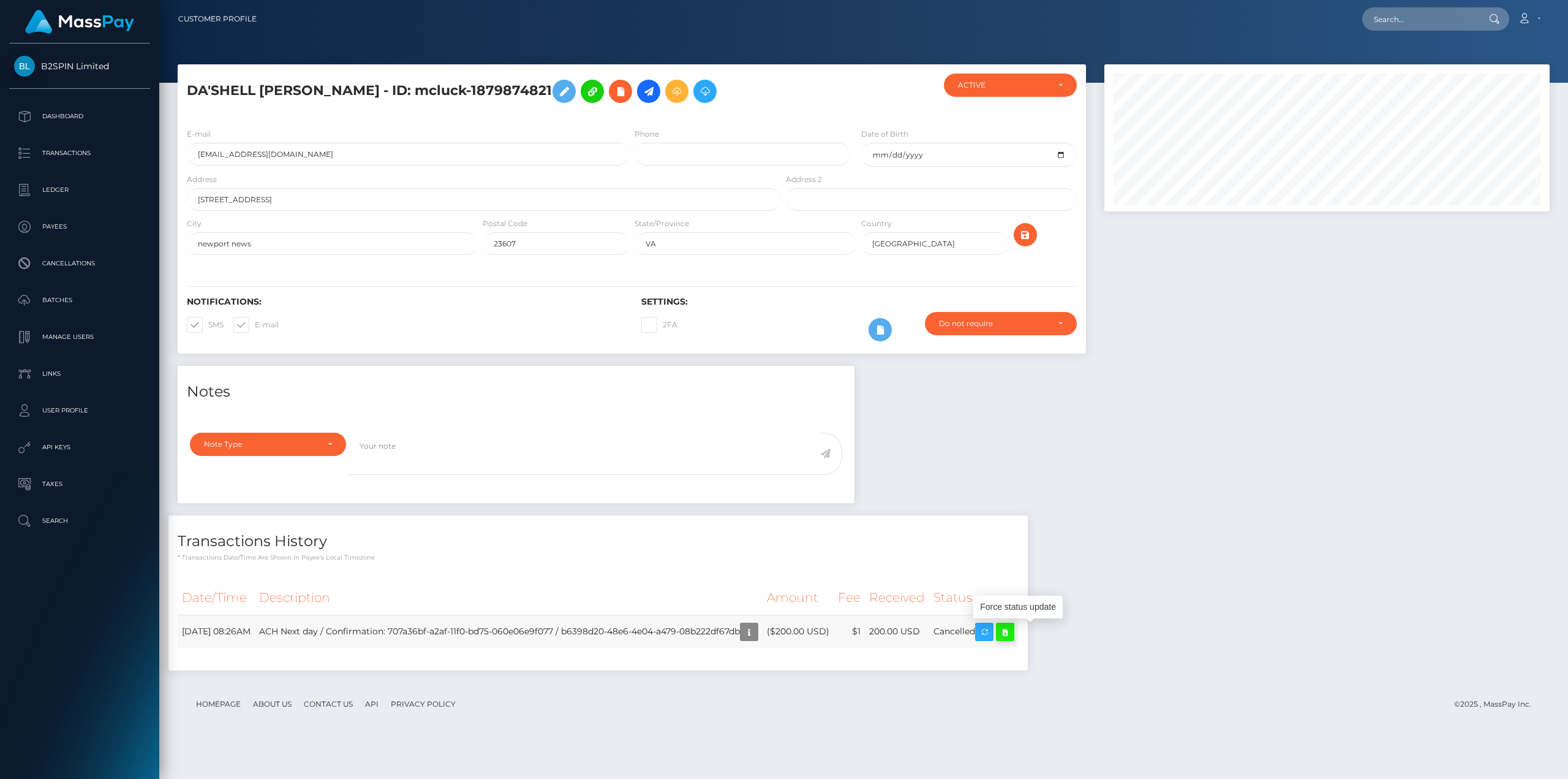
scroll to position [147, 445]
click at [1013, 633] on icon at bounding box center [1005, 633] width 15 height 16
